Goal: Find specific page/section: Locate item on page

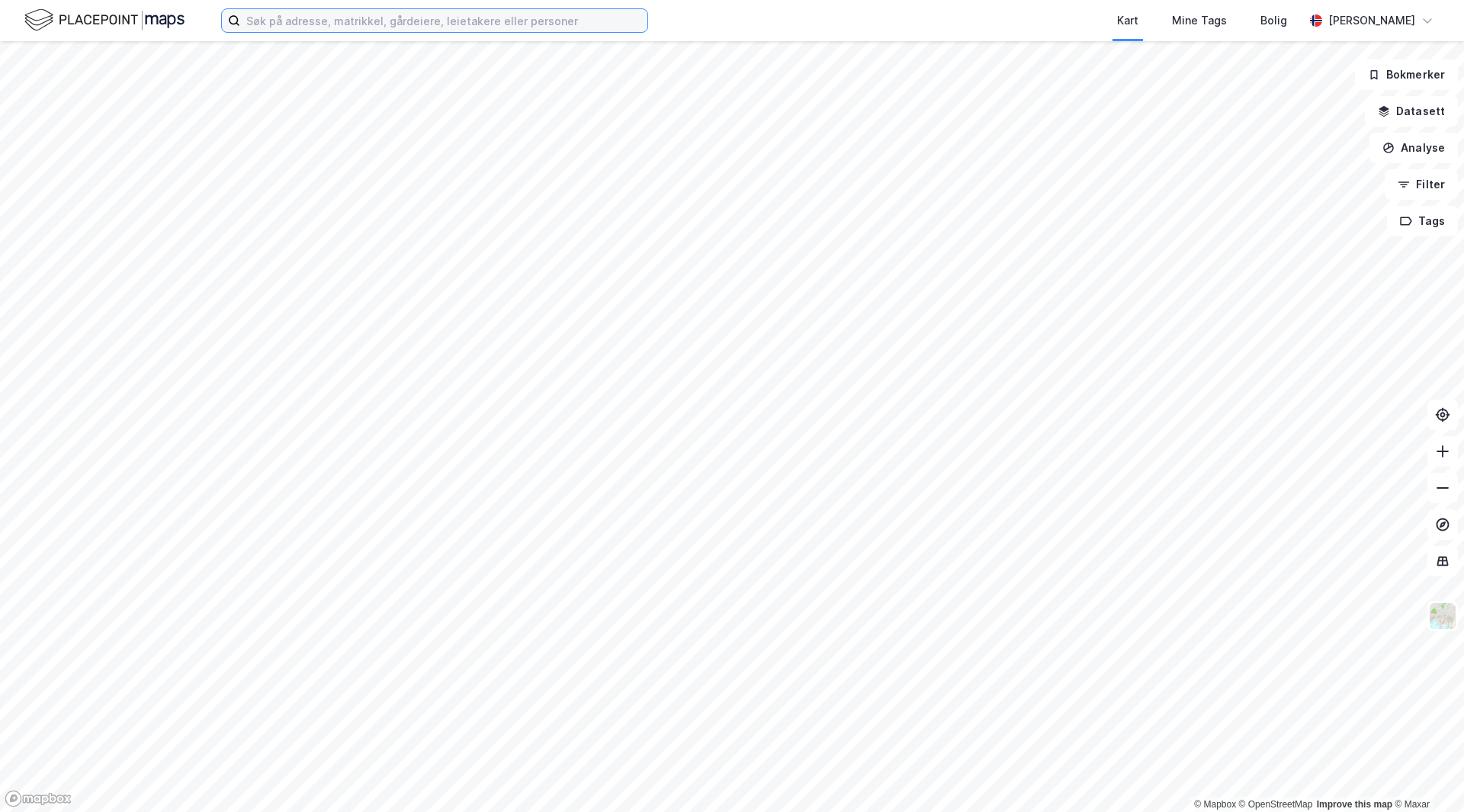
click at [532, 22] on input at bounding box center [443, 20] width 407 height 22
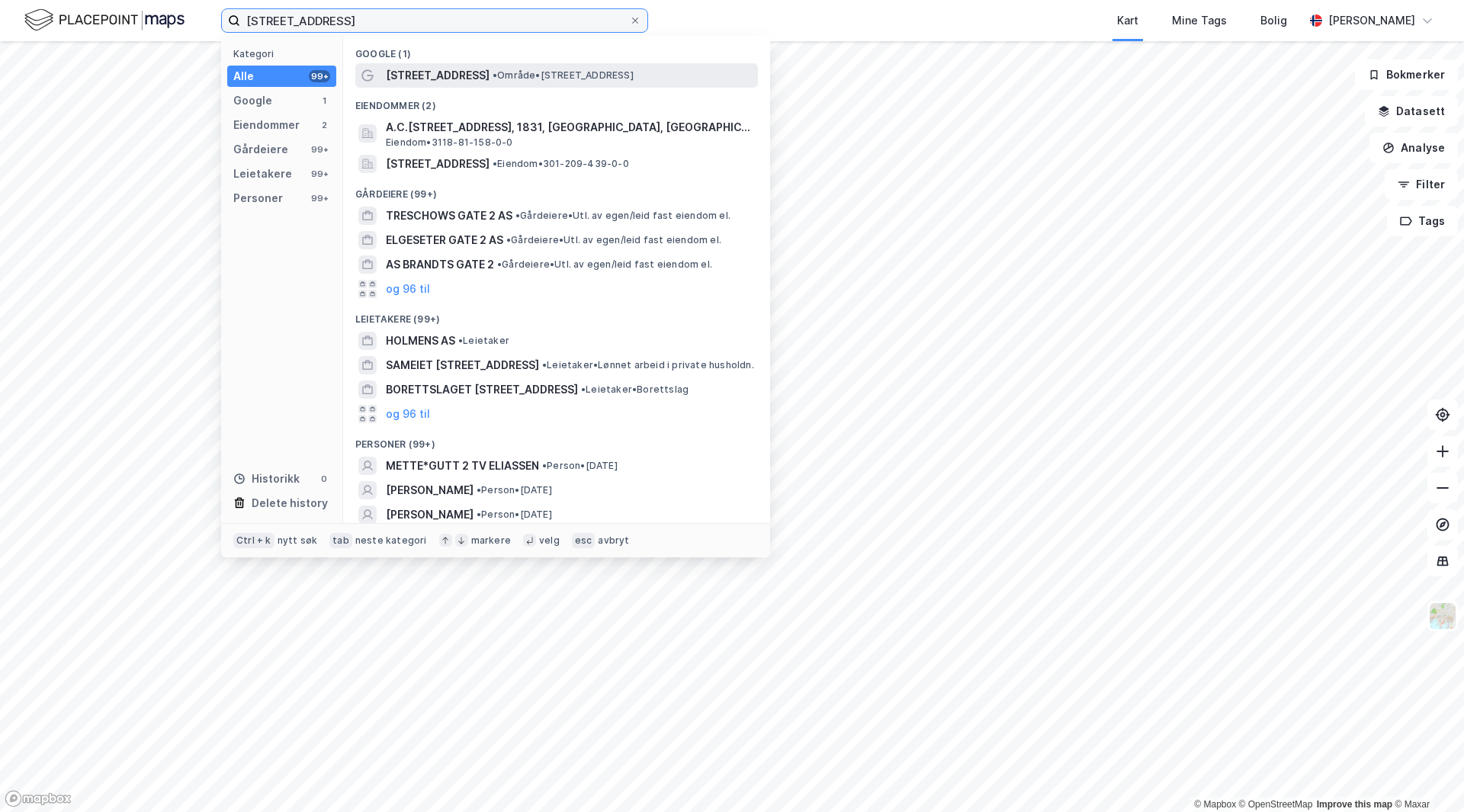
type input "[STREET_ADDRESS]"
click at [508, 80] on span "• Område • [STREET_ADDRESS]" at bounding box center [563, 75] width 141 height 13
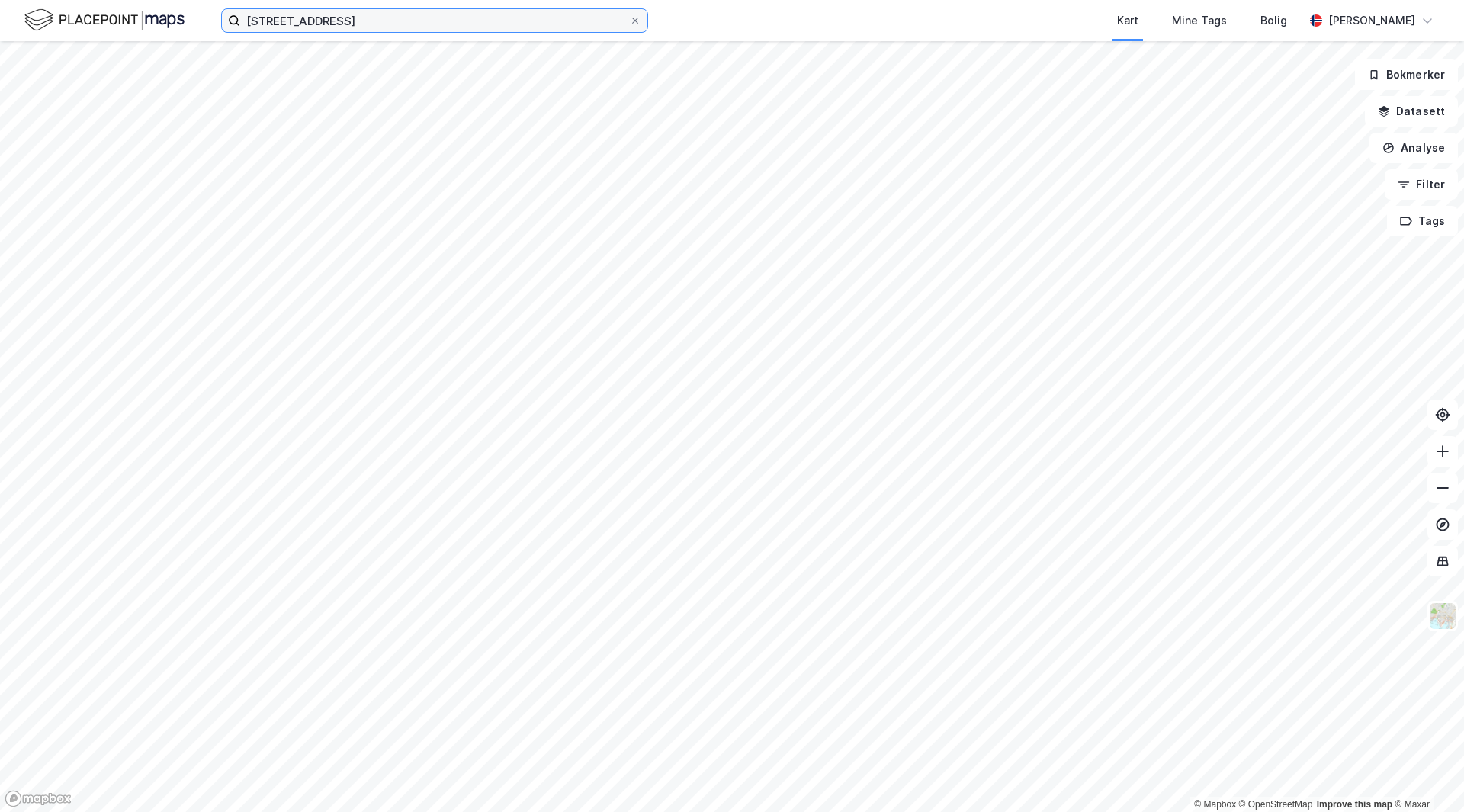
click at [405, 24] on input "[STREET_ADDRESS]" at bounding box center [434, 20] width 389 height 22
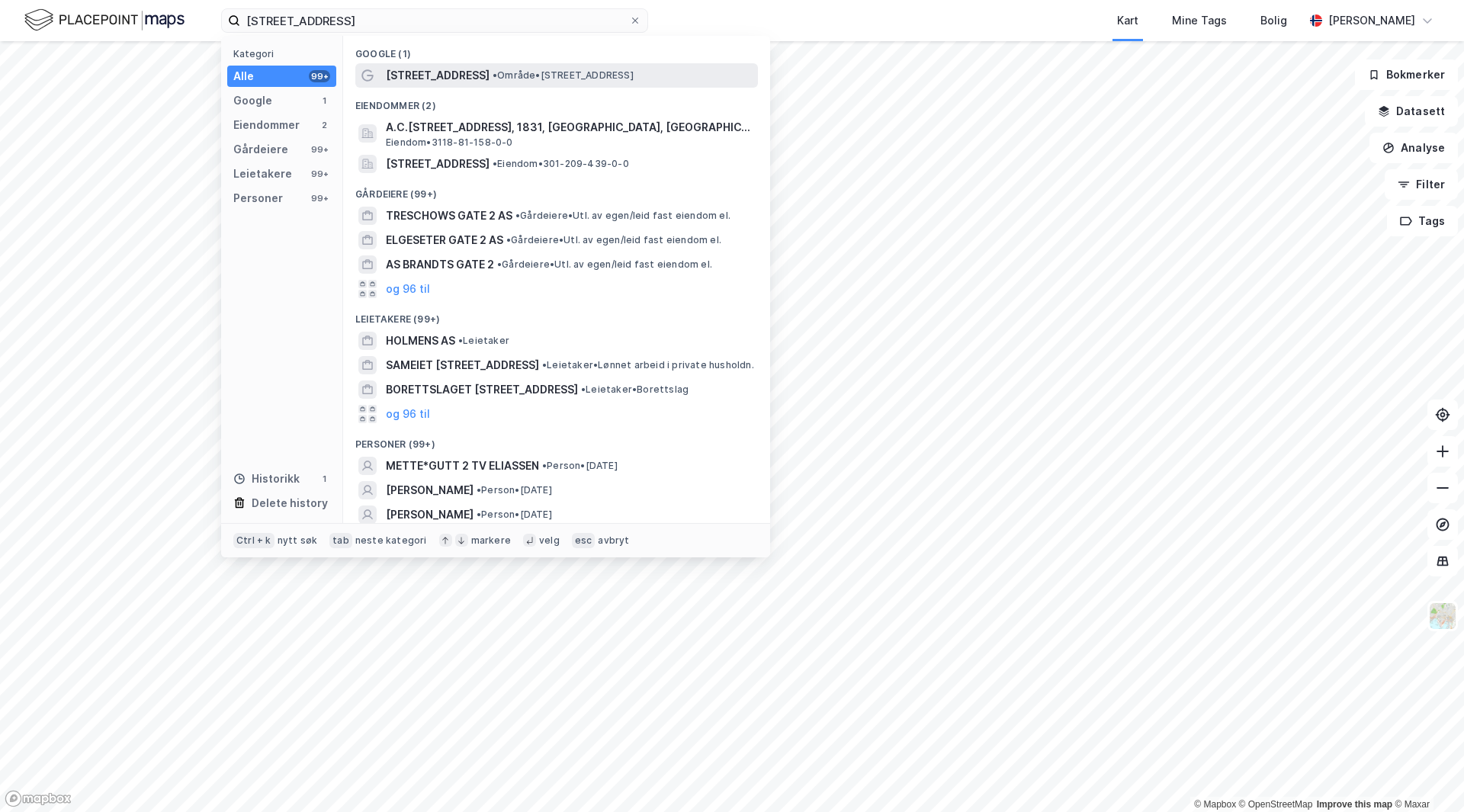
click at [492, 75] on span "• Område • [STREET_ADDRESS]" at bounding box center [563, 75] width 141 height 13
